Goal: Task Accomplishment & Management: Manage account settings

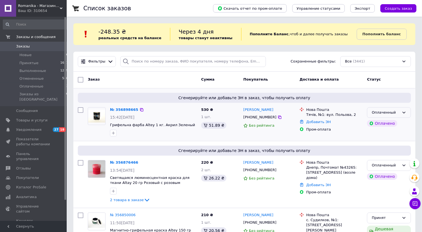
click at [393, 110] on div "Оплаченный" at bounding box center [389, 112] width 44 height 11
click at [385, 123] on li "Принят" at bounding box center [388, 124] width 43 height 10
click at [127, 108] on link "№ 356898665" at bounding box center [123, 110] width 26 height 4
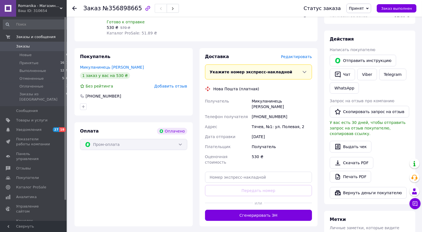
scroll to position [190, 0]
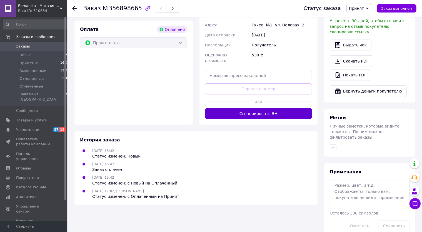
click at [254, 108] on button "Сгенерировать ЭН" at bounding box center [258, 113] width 107 height 11
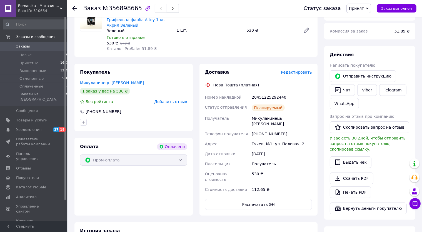
scroll to position [0, 0]
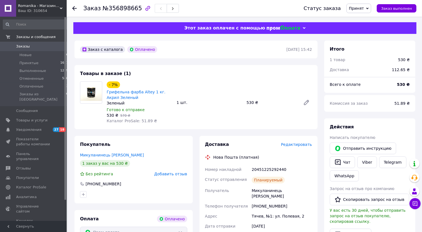
click at [263, 169] on div "20451225292440" at bounding box center [282, 170] width 63 height 10
copy div "20451225292440"
drag, startPoint x: 123, startPoint y: 98, endPoint x: 107, endPoint y: 93, distance: 17.6
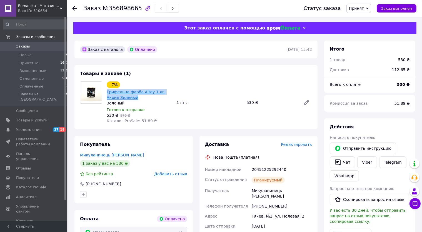
click at [107, 93] on span "Грифельна фарба Altey 1 кг. Акрил Зеленый" at bounding box center [140, 94] width 66 height 11
copy link "Грифельна фарба Altey 1 кг. Акрил Зеленый"
click at [24, 46] on span "Заказы" at bounding box center [23, 46] width 14 height 5
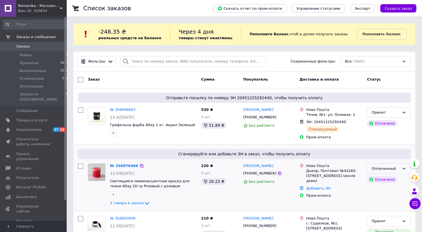
click at [392, 168] on div "Оплаченный" at bounding box center [386, 169] width 28 height 6
click at [381, 182] on li "Принят" at bounding box center [388, 180] width 43 height 10
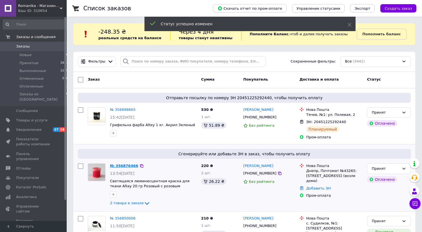
click at [123, 165] on link "№ 356876466" at bounding box center [124, 166] width 28 height 4
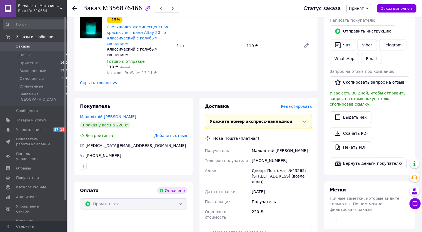
scroll to position [205, 0]
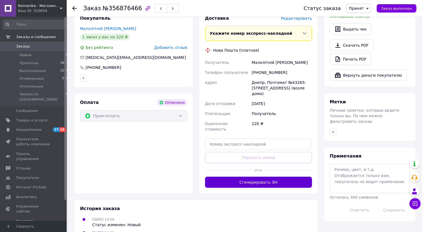
click at [274, 177] on button "Сгенерировать ЭН" at bounding box center [258, 182] width 107 height 11
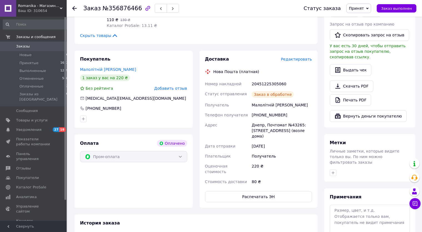
scroll to position [109, 0]
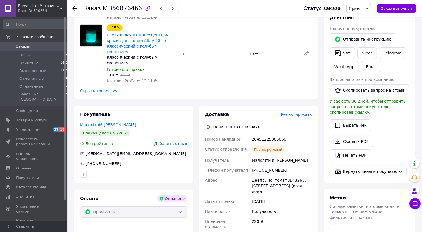
click at [270, 134] on div "20451225305060" at bounding box center [282, 139] width 63 height 10
copy div "20451225305060"
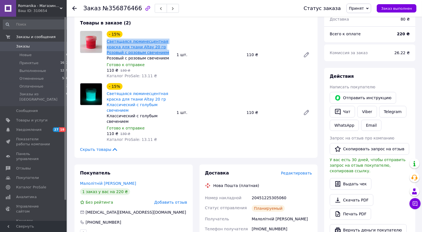
drag, startPoint x: 170, startPoint y: 53, endPoint x: 107, endPoint y: 42, distance: 63.7
click at [107, 42] on span "Светящаяся люминесцентная краска для ткани Altay 20 гр Розовый с розовым свечен…" at bounding box center [140, 47] width 66 height 17
copy link "Светящаяся люминесцентная краска для ткани Altay 20 гр Розовый с розовым свечен…"
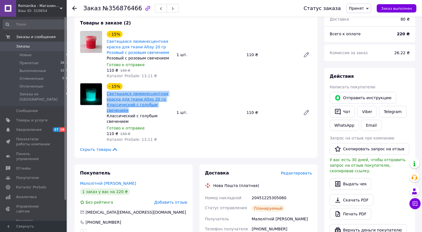
drag, startPoint x: 173, startPoint y: 106, endPoint x: 107, endPoint y: 95, distance: 66.4
click at [107, 95] on div "- 15% Светящаяся люминесцентная краска для ткани Altay 20 гр Классический с гол…" at bounding box center [140, 112] width 70 height 61
copy link "Светящаяся люминесцентная краска для ткани Altay 20 гр Классический с голубым с…"
click at [26, 48] on span "Заказы" at bounding box center [23, 46] width 14 height 5
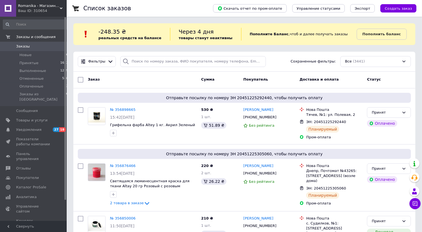
click at [14, 46] on span at bounding box center [8, 46] width 16 height 5
click at [377, 34] on b "Пополнить баланс" at bounding box center [382, 34] width 38 height 4
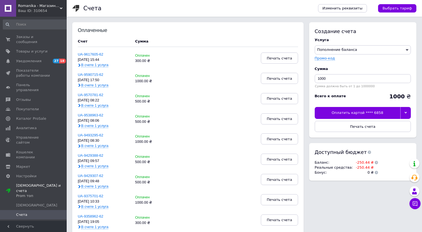
click at [409, 113] on div at bounding box center [406, 113] width 11 height 12
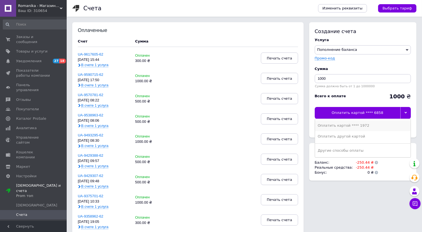
click at [353, 127] on div "Оплатить картой **** 1972" at bounding box center [363, 125] width 90 height 5
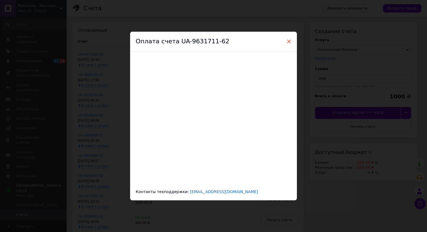
click at [288, 42] on span "×" at bounding box center [288, 41] width 5 height 9
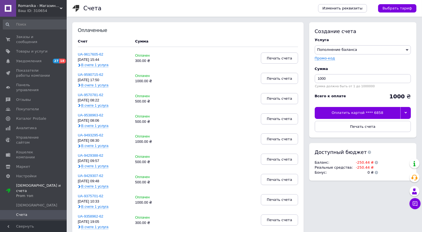
click at [406, 112] on icon at bounding box center [406, 112] width 3 height 3
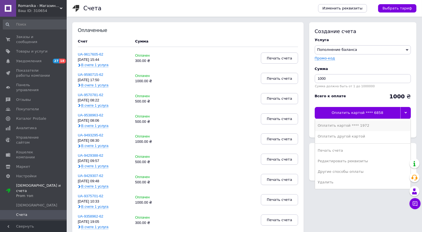
click at [373, 126] on div "Оплатить картой **** 1972" at bounding box center [363, 125] width 90 height 5
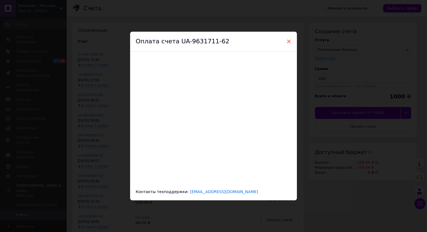
click at [287, 39] on span "×" at bounding box center [288, 41] width 5 height 9
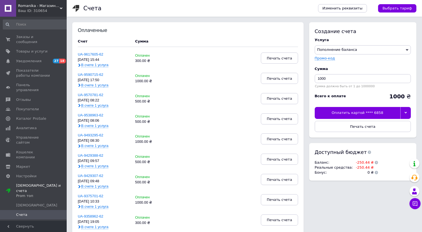
click at [407, 111] on div at bounding box center [406, 113] width 11 height 12
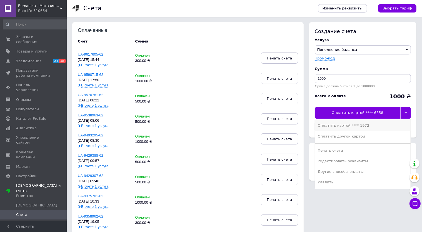
click at [363, 125] on div "Оплатить картой **** 1972" at bounding box center [363, 125] width 90 height 5
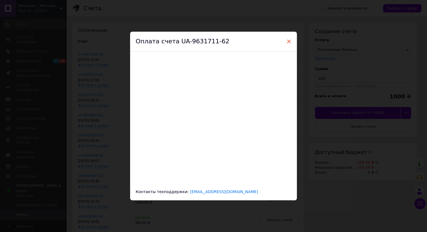
click at [286, 41] on span "×" at bounding box center [288, 41] width 5 height 9
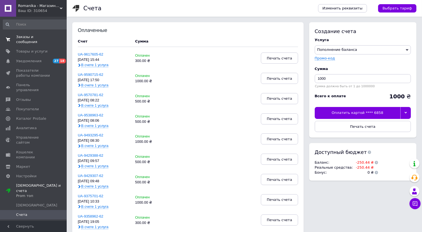
click at [26, 36] on span "Заказы и сообщения" at bounding box center [33, 39] width 35 height 10
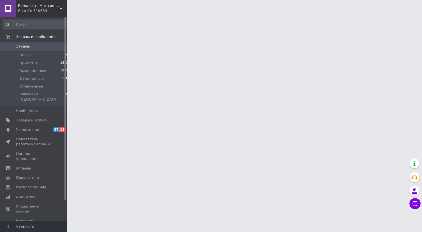
click at [26, 46] on span "Заказы" at bounding box center [23, 46] width 14 height 5
